Goal: Task Accomplishment & Management: Manage account settings

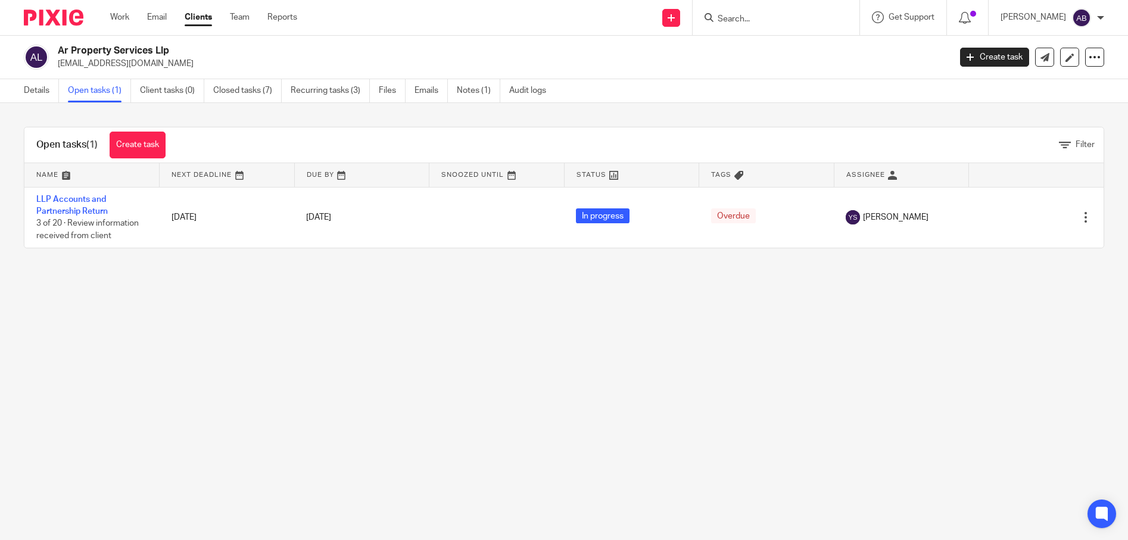
click at [775, 23] on input "Search" at bounding box center [769, 19] width 107 height 11
type input "bespoke"
click button "submit" at bounding box center [0, 0] width 0 height 0
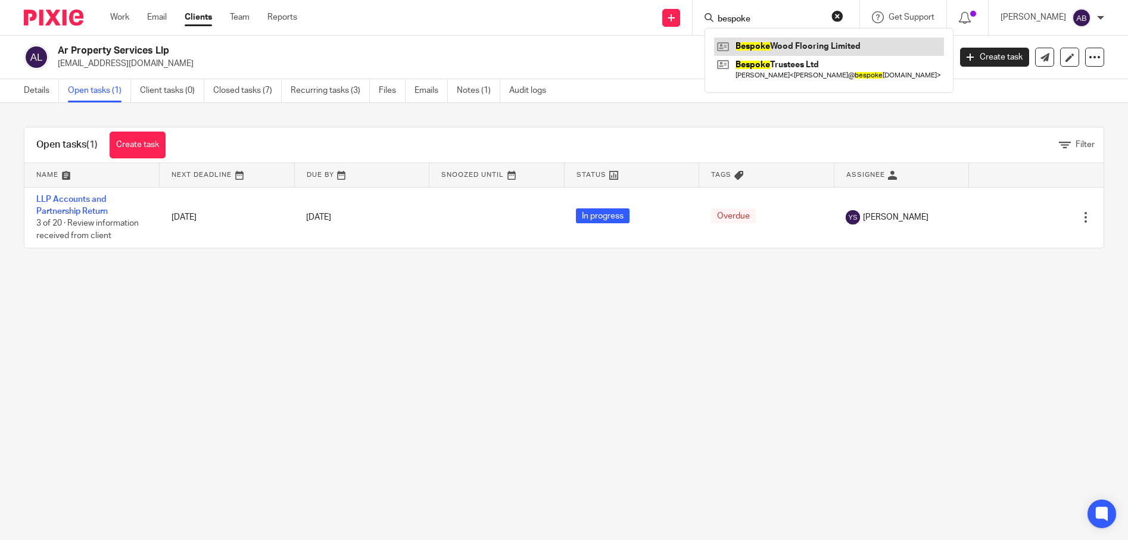
click at [809, 41] on link at bounding box center [829, 47] width 230 height 18
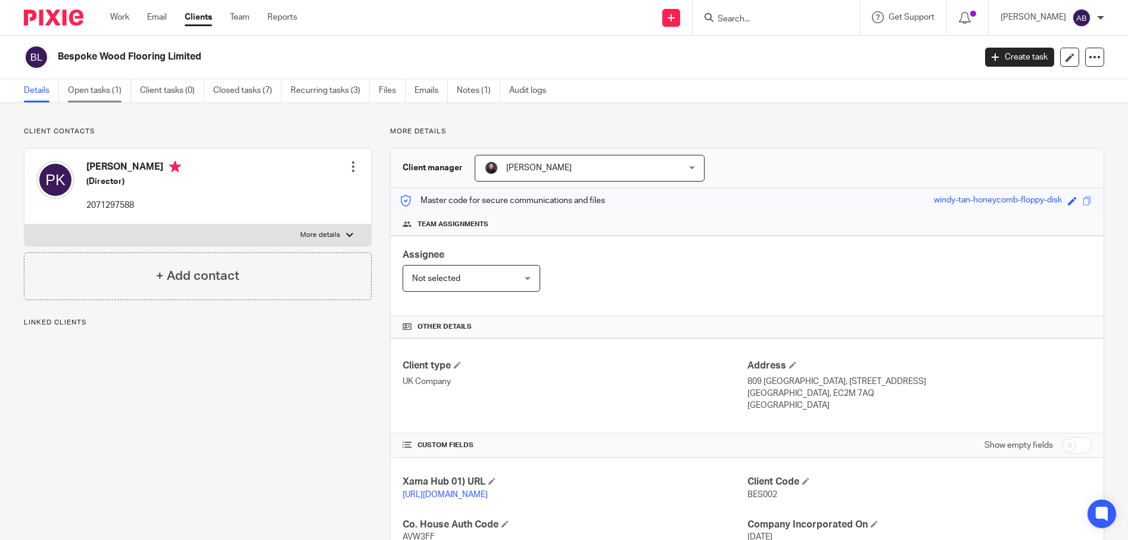
click at [104, 93] on link "Open tasks (1)" at bounding box center [99, 90] width 63 height 23
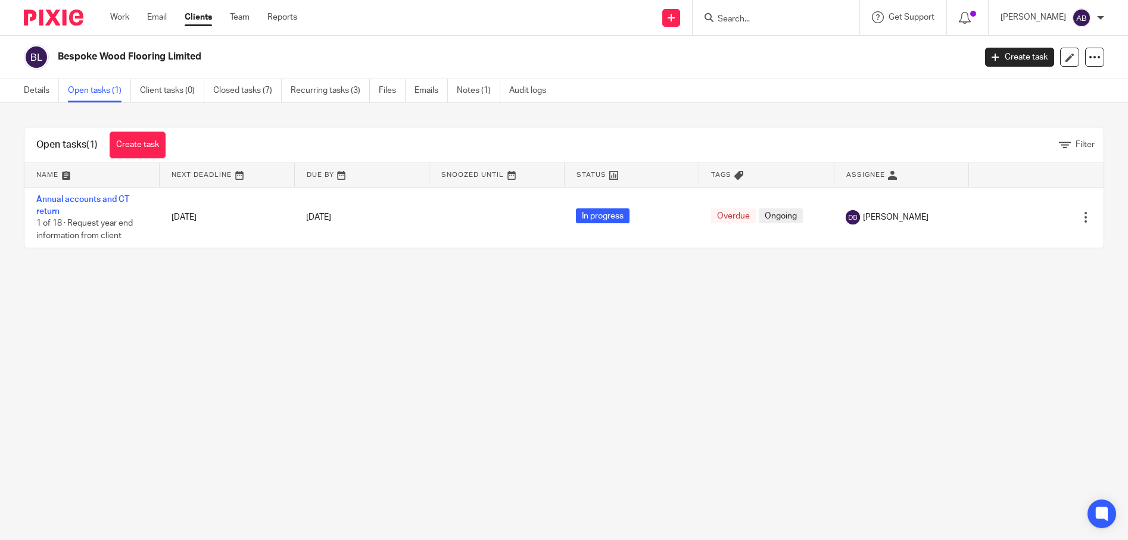
click at [688, 336] on main "Bespoke Wood Flooring Limited Create task Update from Companies House Export da…" at bounding box center [564, 270] width 1128 height 540
drag, startPoint x: 222, startPoint y: 57, endPoint x: -8, endPoint y: 45, distance: 230.1
click at [0, 45] on html "Work Email Clients Team Reports Work Email Clients Team Reports Settings Send n…" at bounding box center [564, 270] width 1128 height 540
click at [242, 359] on main "Bespoke Wood Flooring Limited Create task Update from Companies House Export da…" at bounding box center [564, 270] width 1128 height 540
click at [469, 330] on main "Bespoke Wood Flooring Limited Create task Update from Companies House Export da…" at bounding box center [564, 270] width 1128 height 540
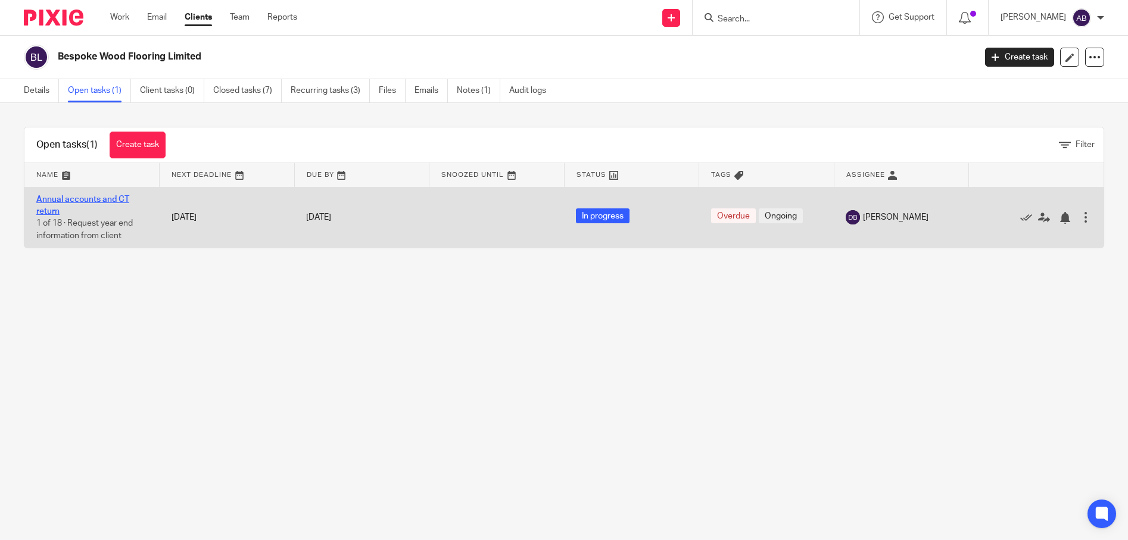
click at [54, 201] on link "Annual accounts and CT return" at bounding box center [82, 205] width 93 height 20
